Goal: Task Accomplishment & Management: Complete application form

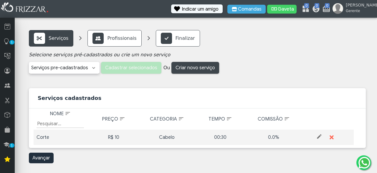
click at [43, 137] on div "Corte" at bounding box center [60, 137] width 47 height 7
click at [114, 138] on div "R$ 10" at bounding box center [113, 137] width 47 height 7
click at [171, 136] on div "Cabelo" at bounding box center [166, 137] width 47 height 7
click at [321, 137] on span at bounding box center [320, 137] width 6 height 6
click at [118, 133] on td "Preço R$ 10 10" at bounding box center [113, 137] width 53 height 15
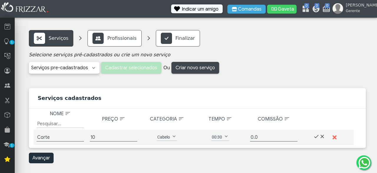
drag, startPoint x: 101, startPoint y: 142, endPoint x: 101, endPoint y: 136, distance: 5.7
click at [101, 136] on td "Preço R$ 10 10" at bounding box center [113, 137] width 53 height 15
click at [101, 136] on input "10" at bounding box center [113, 137] width 47 height 8
type input "25"
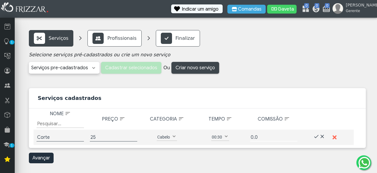
click at [257, 139] on input "0.0" at bounding box center [273, 137] width 47 height 8
type input "0"
type input "60%"
click at [324, 137] on span at bounding box center [323, 137] width 6 height 6
click at [115, 137] on div "R$ 10" at bounding box center [113, 137] width 47 height 7
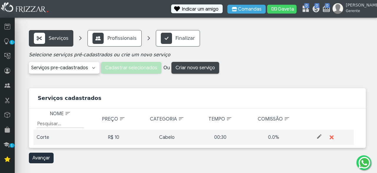
click at [115, 137] on div "R$ 10" at bounding box center [113, 137] width 47 height 7
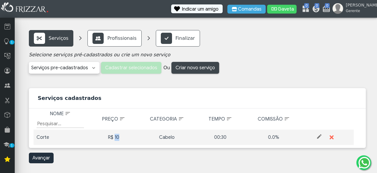
click at [115, 137] on div "R$ 10" at bounding box center [113, 137] width 47 height 7
click at [320, 136] on span at bounding box center [320, 137] width 6 height 6
click at [104, 138] on input "10" at bounding box center [113, 137] width 47 height 8
type input "1"
type input "25"
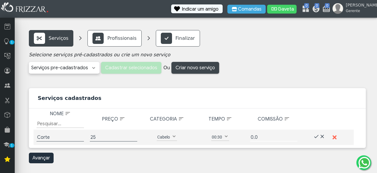
click at [269, 139] on input "0.0" at bounding box center [273, 137] width 47 height 8
type input "0"
type input "60%"
click at [316, 136] on span at bounding box center [317, 137] width 6 height 6
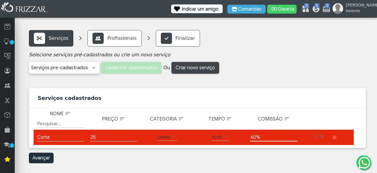
click at [264, 139] on input "60%" at bounding box center [273, 137] width 47 height 8
type input "6"
type input "15"
click at [318, 136] on span at bounding box center [317, 137] width 6 height 6
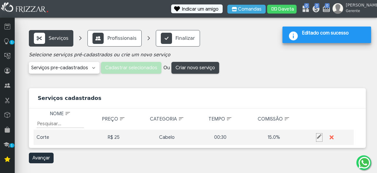
click at [318, 137] on span at bounding box center [320, 137] width 6 height 6
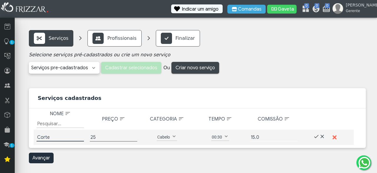
click at [256, 138] on input "15.0" at bounding box center [273, 137] width 47 height 8
click at [260, 138] on input ".0" at bounding box center [273, 137] width 47 height 8
type input "."
type input "60"
click at [319, 137] on span at bounding box center [320, 137] width 6 height 6
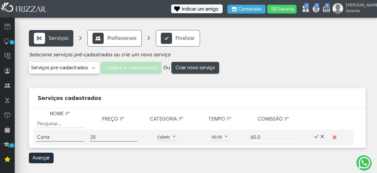
click at [269, 135] on input "60.0" at bounding box center [273, 137] width 47 height 8
type input "60"
click at [317, 134] on span at bounding box center [317, 137] width 6 height 6
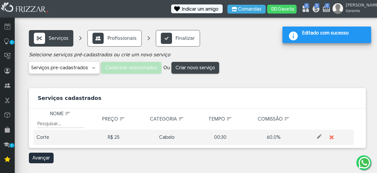
click at [318, 137] on span at bounding box center [320, 137] width 6 height 6
click at [283, 137] on input "60.0" at bounding box center [273, 137] width 47 height 8
type input "6"
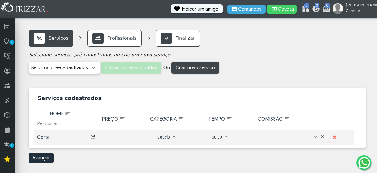
type input "15"
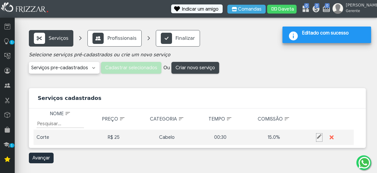
click at [319, 137] on span at bounding box center [320, 137] width 6 height 6
click at [276, 138] on input "15.0" at bounding box center [273, 137] width 47 height 8
type input "1"
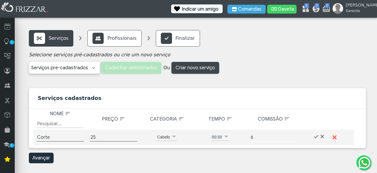
type input "60"
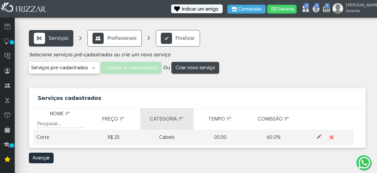
click at [158, 116] on span "Categoria" at bounding box center [163, 119] width 27 height 6
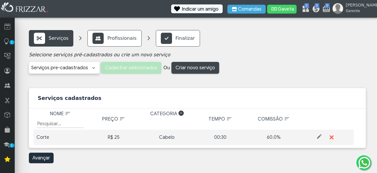
click at [182, 113] on span "Categoria: activate to sort column descending" at bounding box center [181, 113] width 5 height 5
click at [195, 66] on span "Criar novo serviço" at bounding box center [196, 67] width 40 height 9
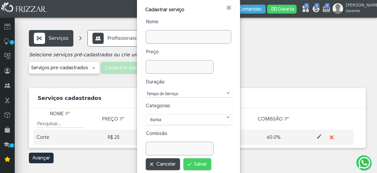
click at [230, 8] on span "Fechar" at bounding box center [229, 8] width 6 height 6
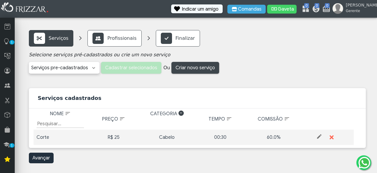
click at [43, 158] on link "Avançar" at bounding box center [41, 158] width 25 height 11
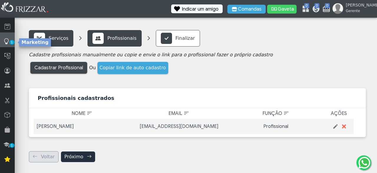
click at [10, 42] on span "1" at bounding box center [11, 42] width 5 height 4
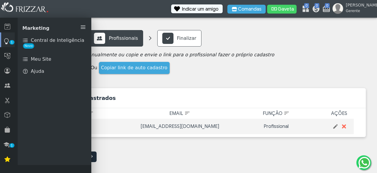
click at [10, 42] on span "1" at bounding box center [11, 42] width 5 height 4
